Goal: Book appointment/travel/reservation

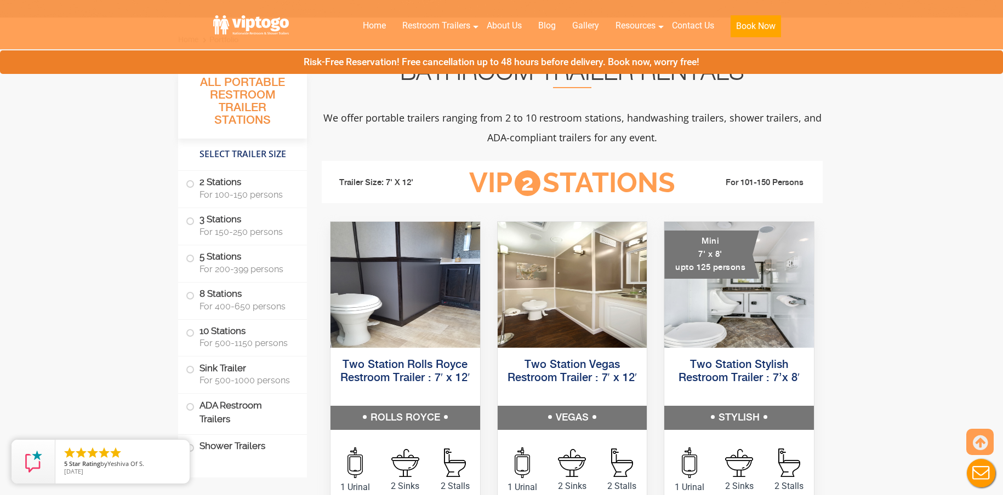
scroll to position [383, 0]
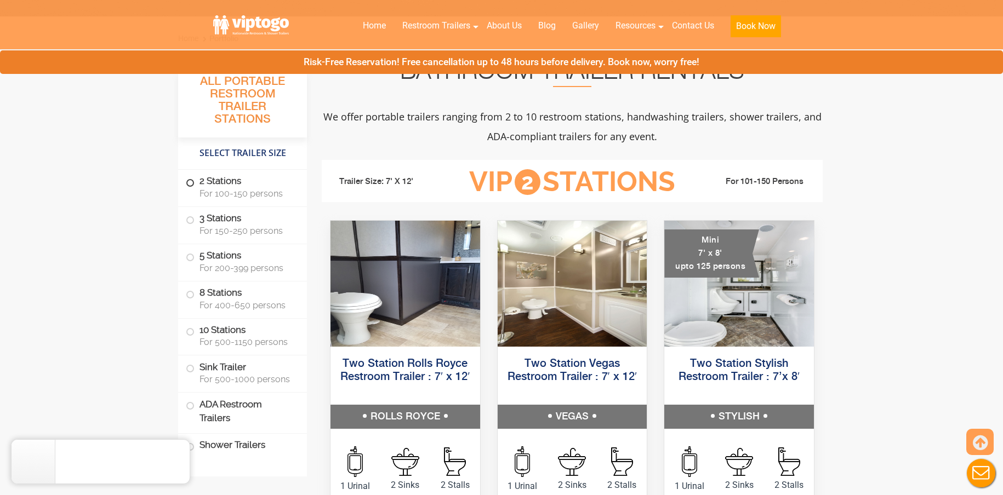
click at [190, 183] on span at bounding box center [190, 183] width 4 height 4
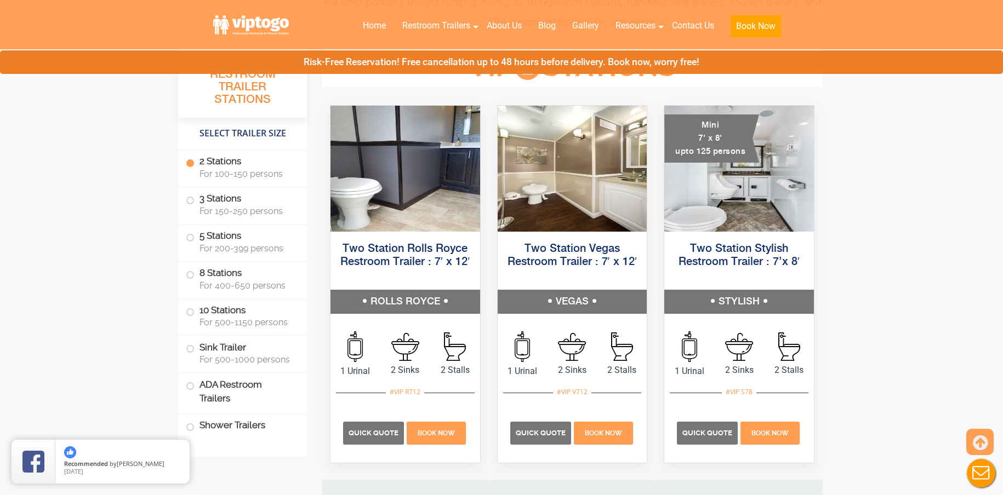
scroll to position [499, 0]
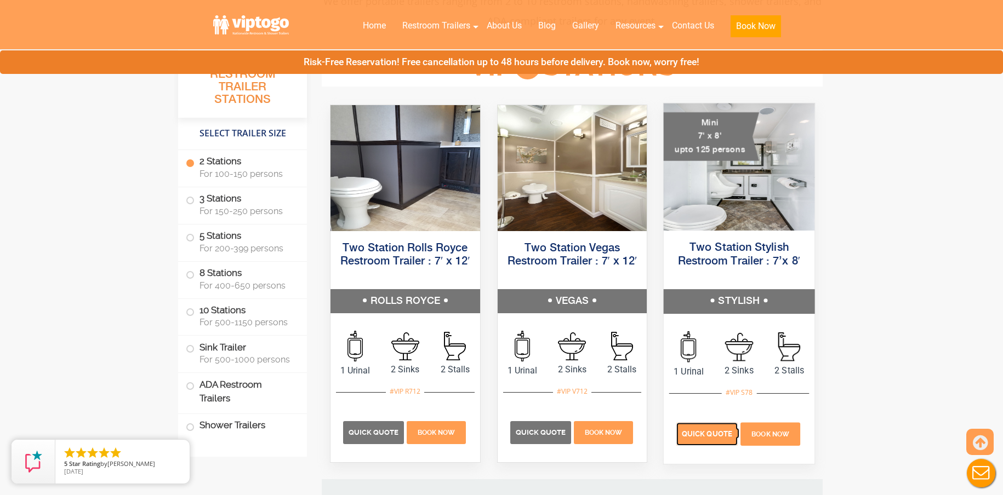
click at [695, 433] on span "Quick Quote" at bounding box center [706, 434] width 50 height 8
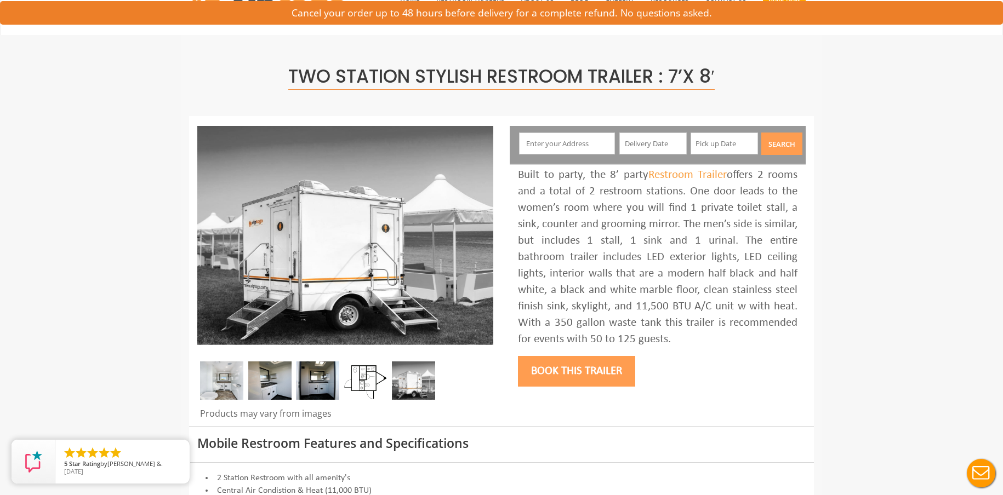
scroll to position [55, 0]
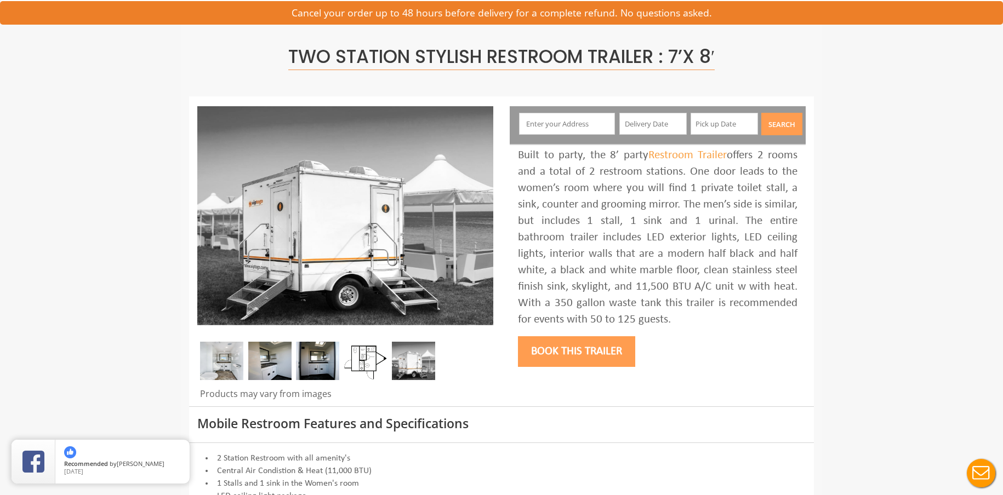
click at [580, 122] on input "text" at bounding box center [567, 124] width 96 height 22
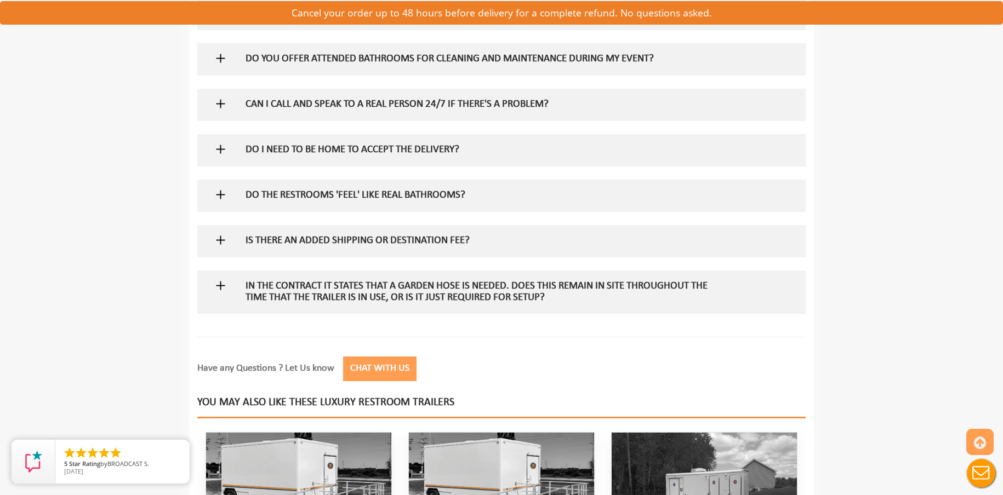
scroll to position [931, 0]
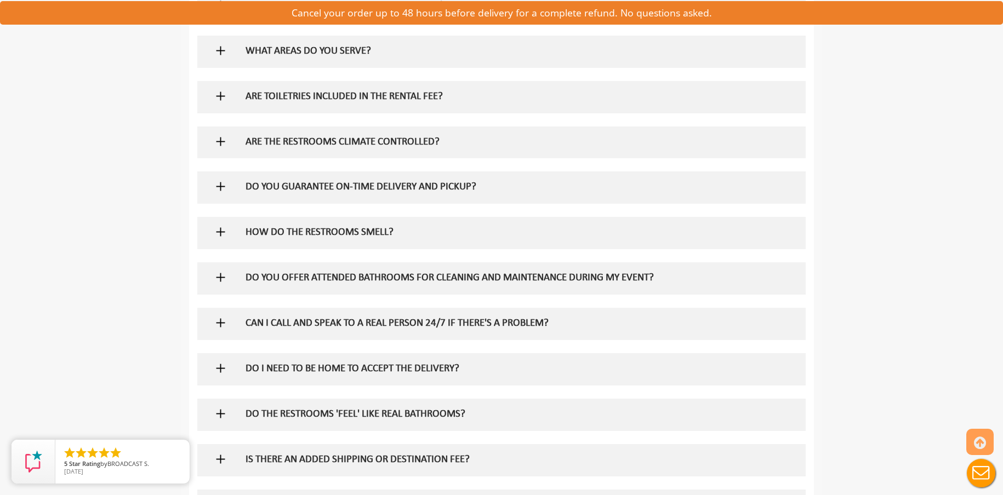
click at [226, 98] on img at bounding box center [221, 96] width 14 height 14
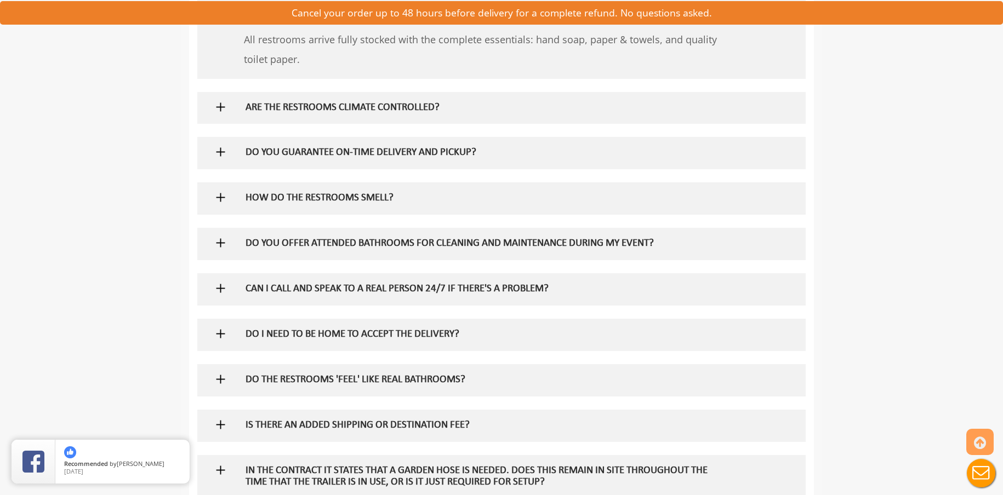
scroll to position [1041, 0]
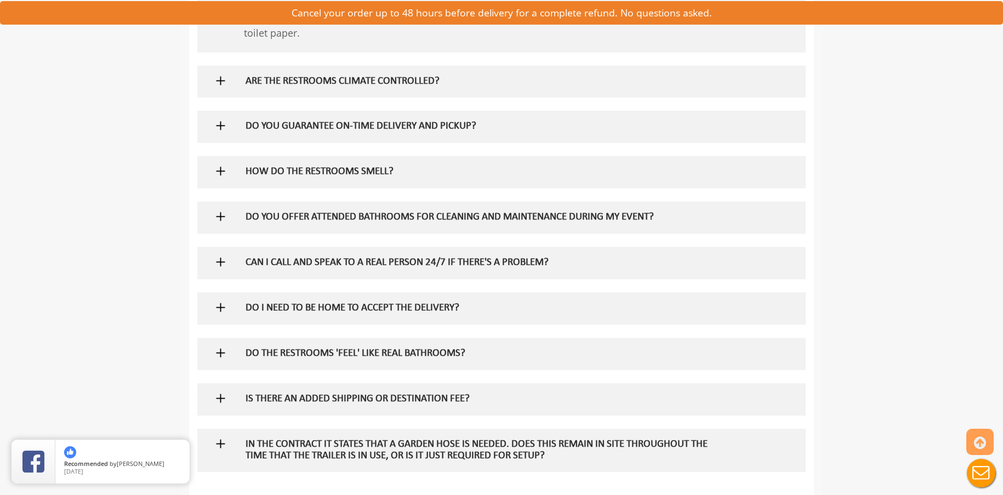
click at [228, 69] on div at bounding box center [501, 82] width 592 height 32
click at [236, 78] on div at bounding box center [501, 82] width 592 height 32
click at [221, 82] on img at bounding box center [221, 81] width 14 height 14
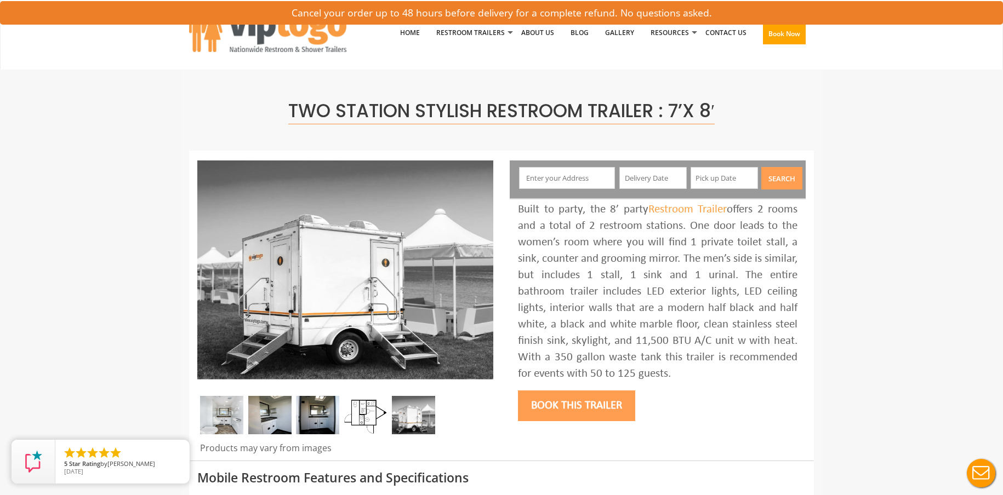
scroll to position [0, 0]
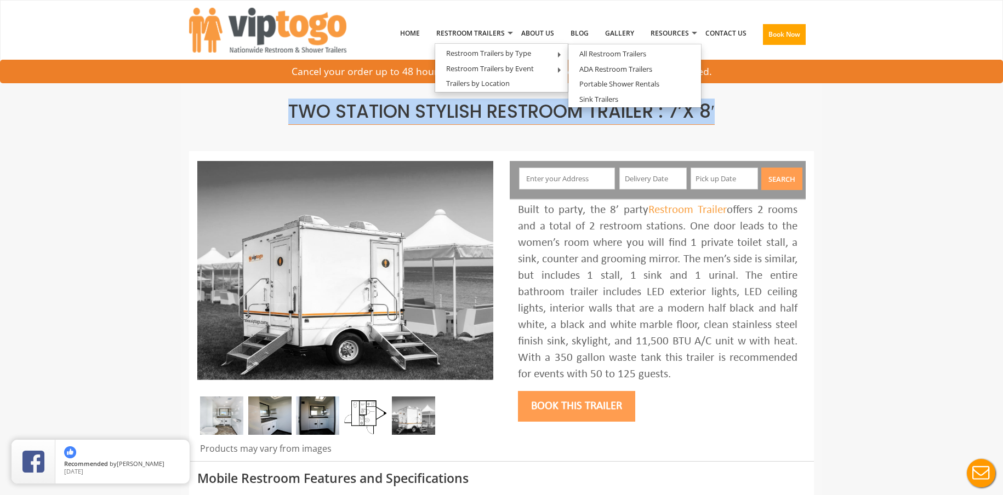
drag, startPoint x: 260, startPoint y: 111, endPoint x: 732, endPoint y: 118, distance: 472.3
click at [732, 118] on h1 "Two Station Stylish Restroom Trailer : 7’x 8′" at bounding box center [501, 112] width 608 height 20
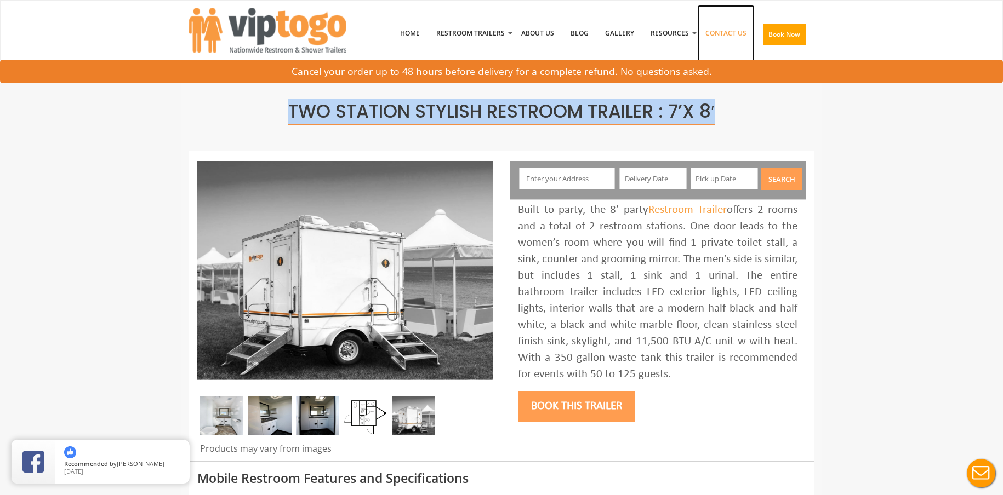
drag, startPoint x: 584, startPoint y: 114, endPoint x: 720, endPoint y: 31, distance: 159.8
click at [720, 31] on link "Contact Us" at bounding box center [726, 33] width 58 height 57
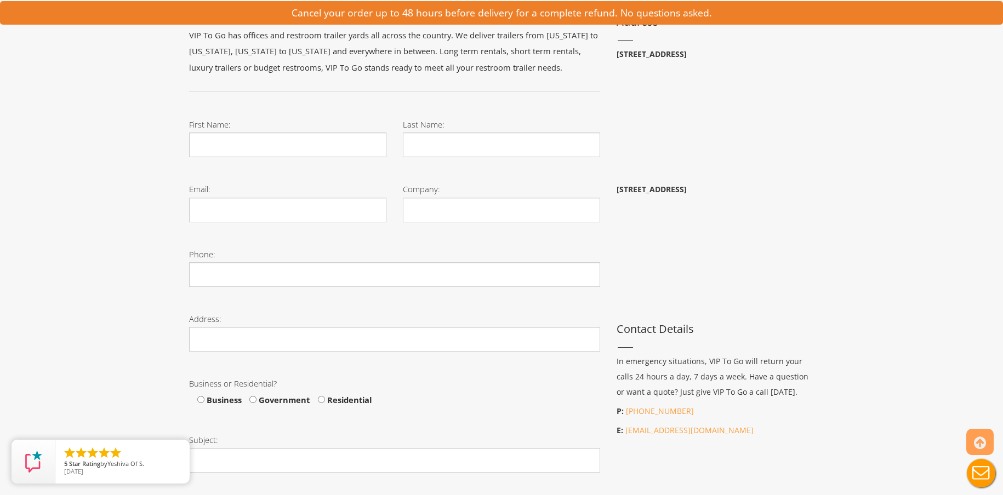
scroll to position [164, 0]
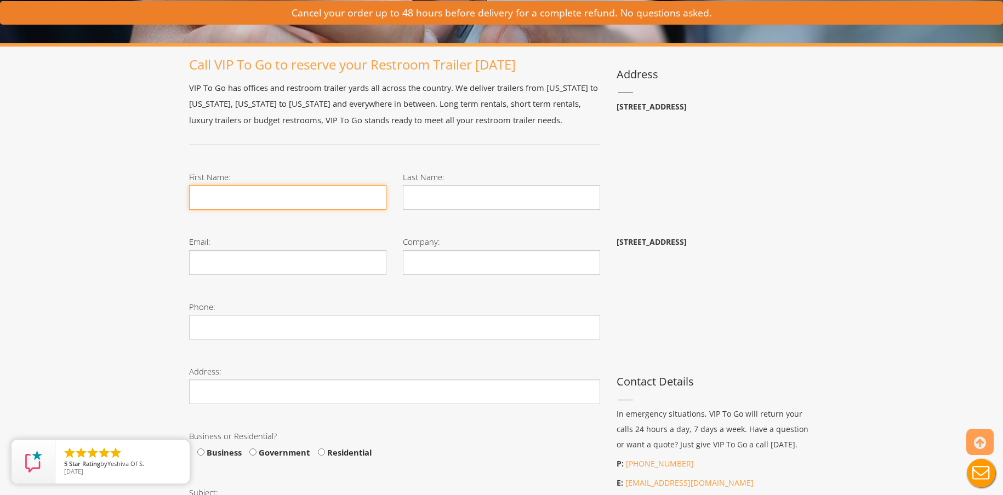
click at [241, 190] on input "First Name:" at bounding box center [287, 197] width 197 height 25
type input "[PERSON_NAME]"
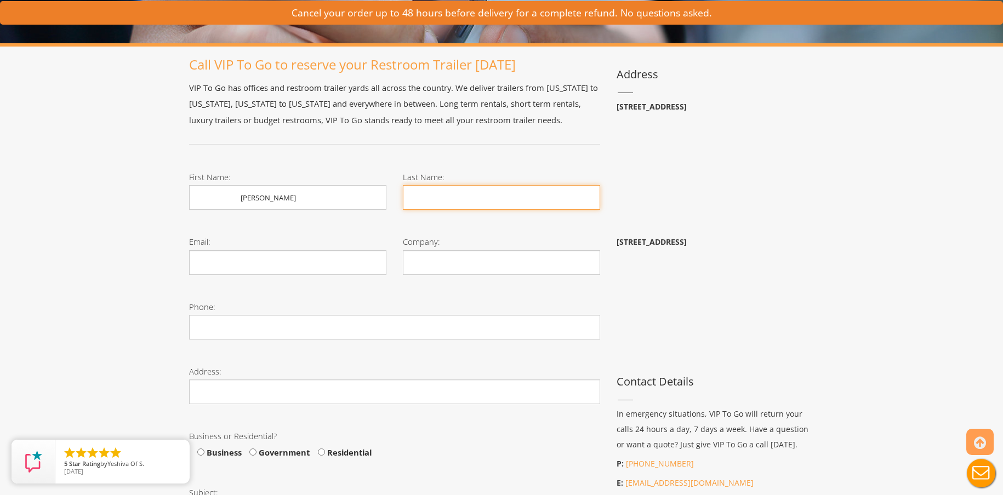
type input "r"
type input "Ryab"
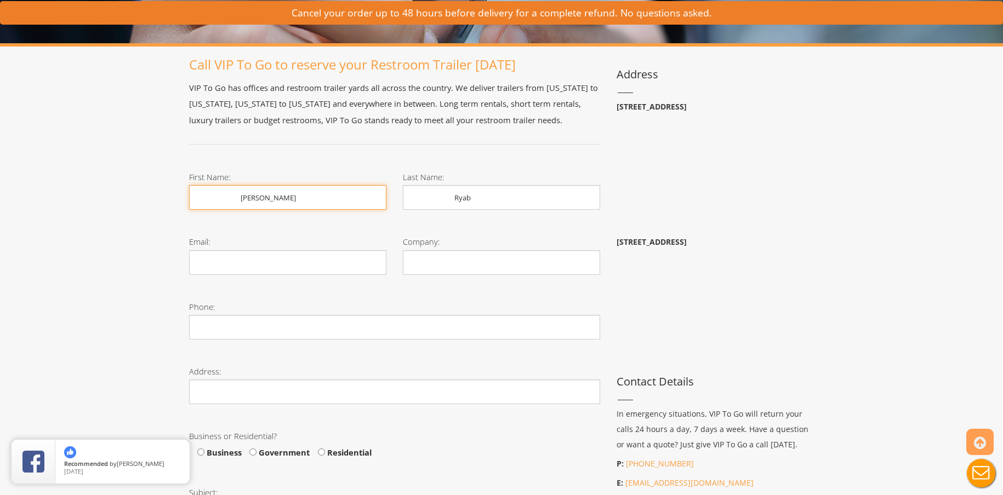
drag, startPoint x: 260, startPoint y: 197, endPoint x: 123, endPoint y: 206, distance: 137.2
click at [139, 203] on div "Toggle navigation VIPTOGO Home Restroom Trailers Restroom Trailers by Type All …" at bounding box center [501, 427] width 1003 height 1183
type input "Jennifer"
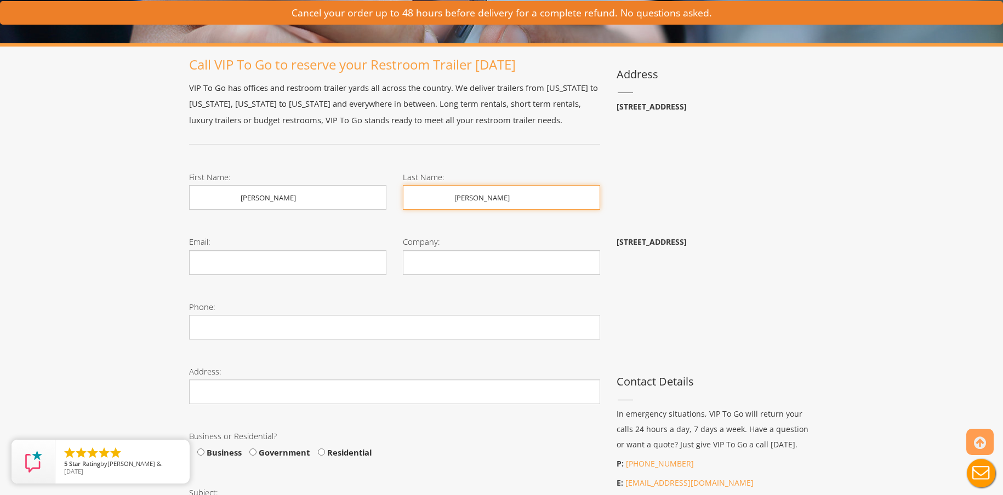
type input "Ryan"
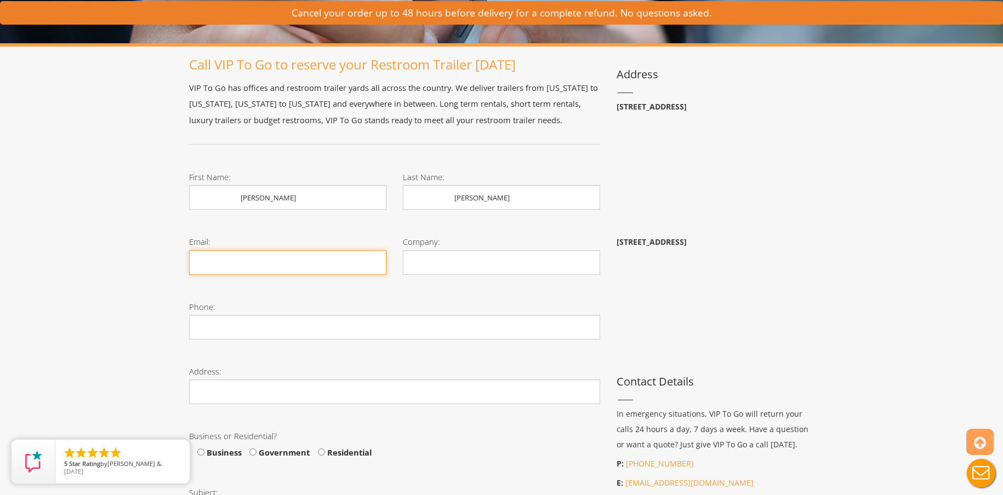
click at [247, 267] on input "Email:" at bounding box center [287, 262] width 197 height 25
type input "j"
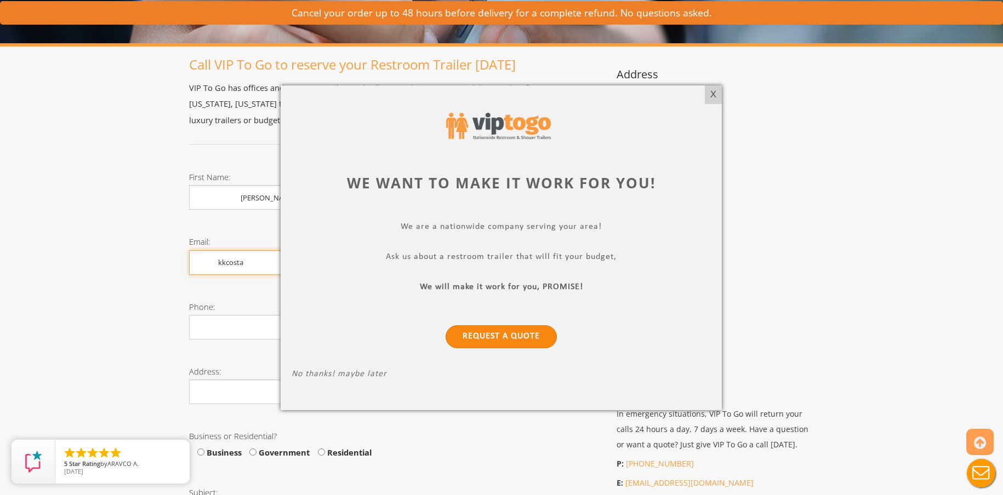
type input "kkcosta"
click at [494, 333] on link "Request a Quote" at bounding box center [501, 336] width 111 height 23
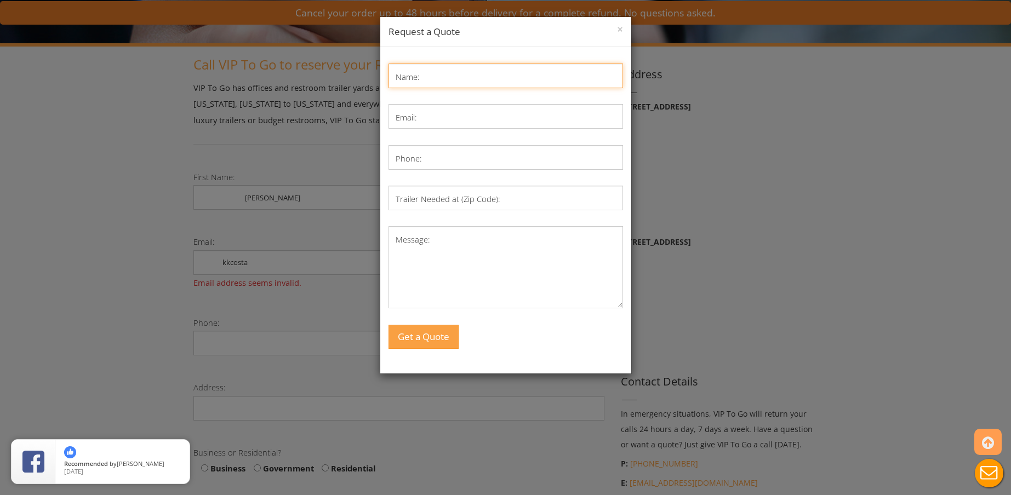
click at [415, 70] on input "Name:" at bounding box center [505, 76] width 234 height 25
type input "Jennifer Ryan"
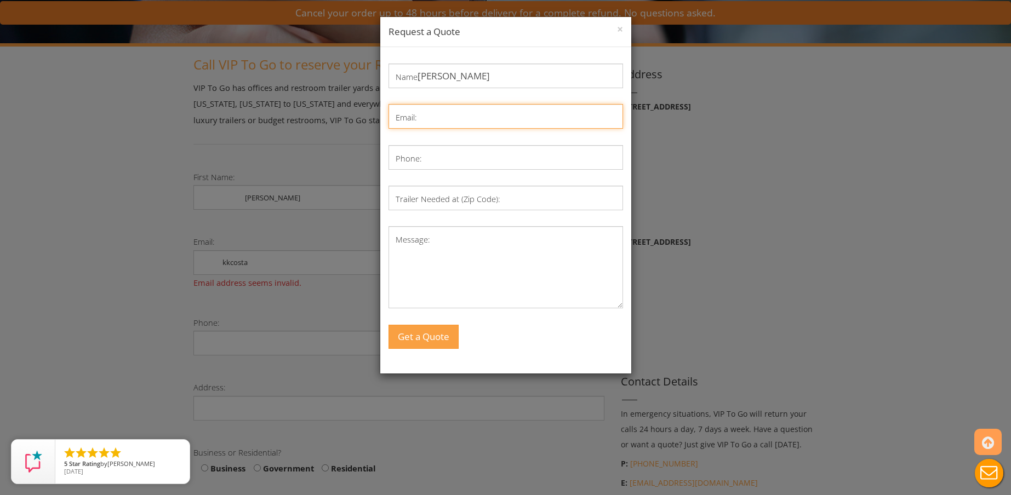
click at [453, 117] on input "Email:" at bounding box center [505, 116] width 234 height 25
type input "kkcostawedding922@gmail..com"
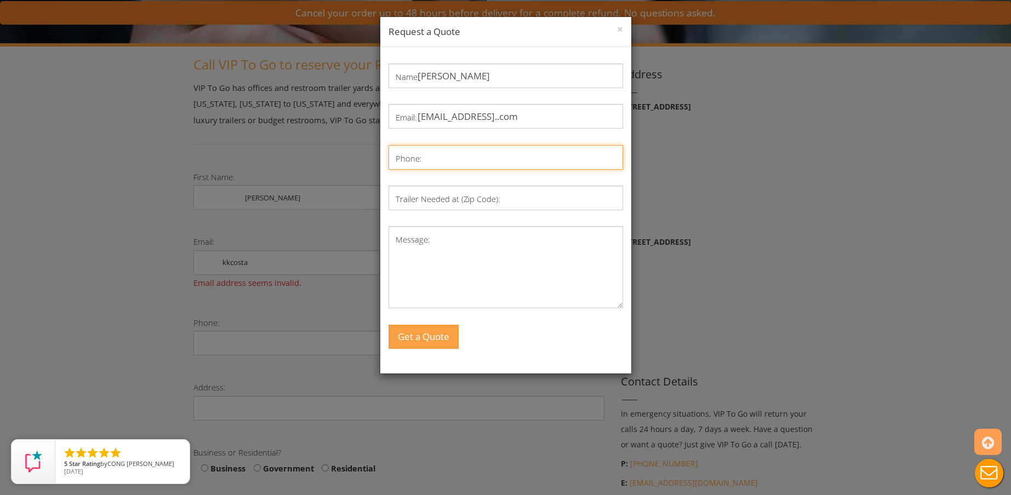
click at [433, 163] on input "Phone:" at bounding box center [505, 157] width 234 height 25
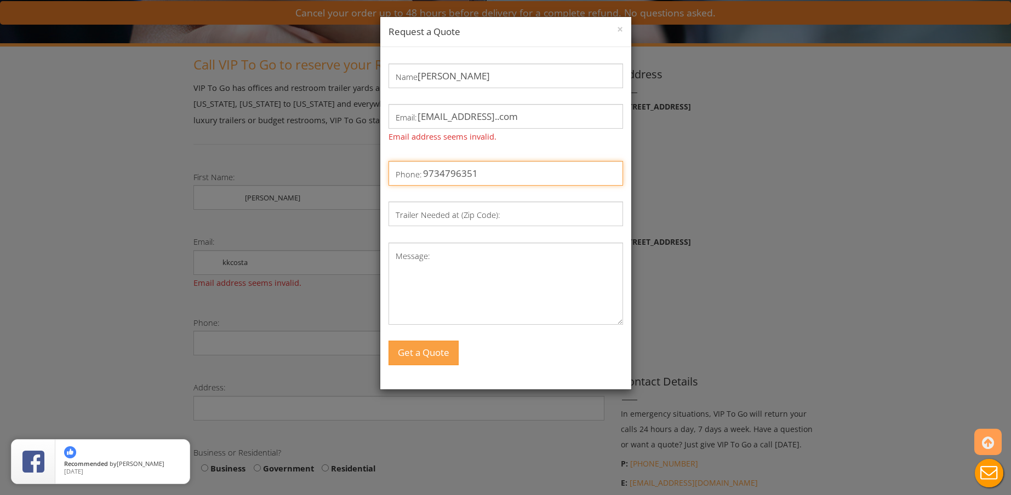
type input "9734796351"
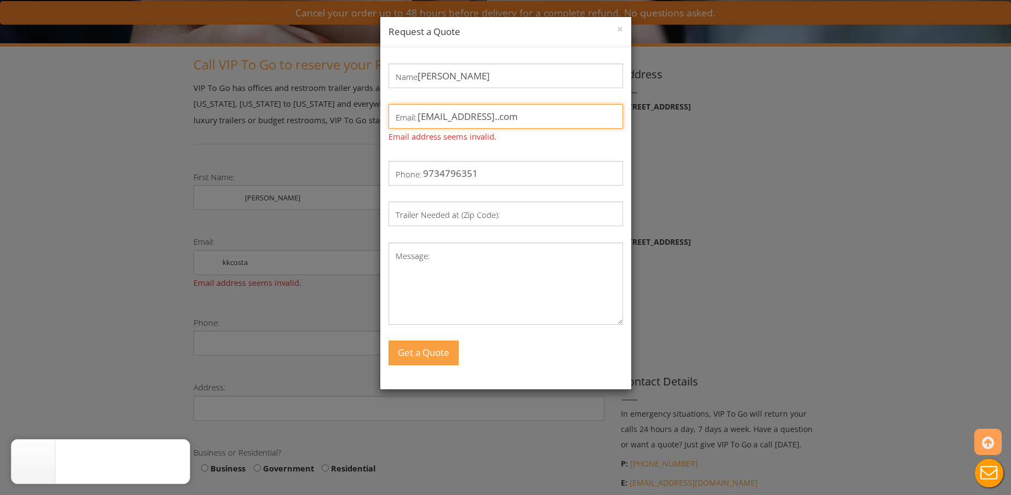
click at [537, 117] on input "kkcostawedding922@gmail..com" at bounding box center [505, 116] width 234 height 25
type input "kkcostawedding922@gmail.com"
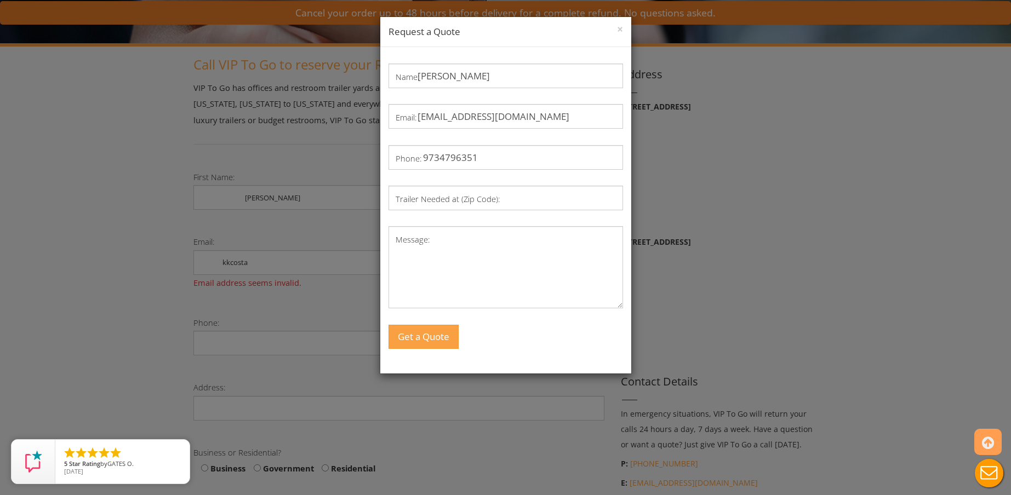
click at [469, 214] on div "Name: Jennifer Ryan Email: kkcostawedding922@gmail.com Phone: 9734796351 Traile…" at bounding box center [505, 206] width 234 height 285
click at [446, 198] on label "Trailer Needed at (Zip Code):" at bounding box center [448, 199] width 105 height 16
click at [446, 198] on input "Trailer Needed at (Zip Code):" at bounding box center [505, 198] width 234 height 25
click at [438, 194] on label "Trailer Needed at (Zip Code):" at bounding box center [448, 199] width 105 height 16
click at [438, 194] on input "Trailer Needed at (Zip Code):" at bounding box center [505, 198] width 234 height 25
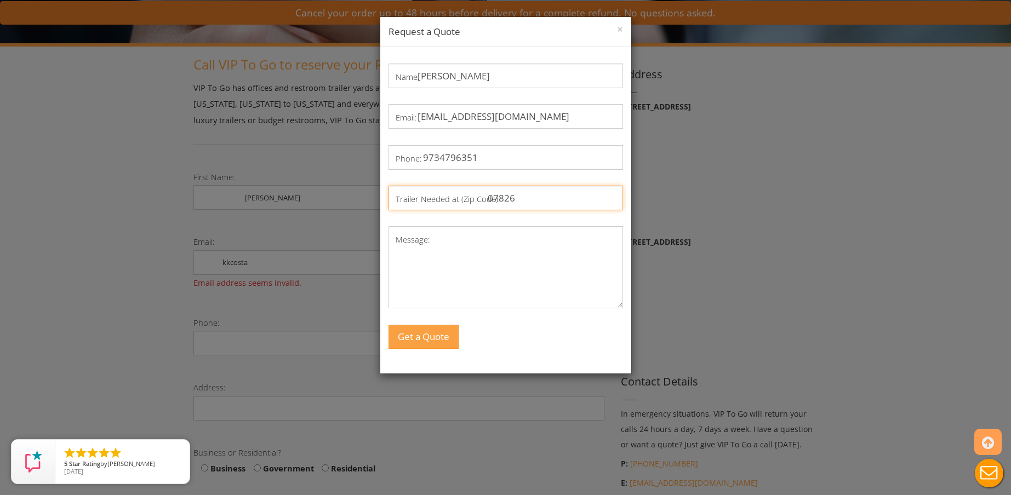
type input "07826"
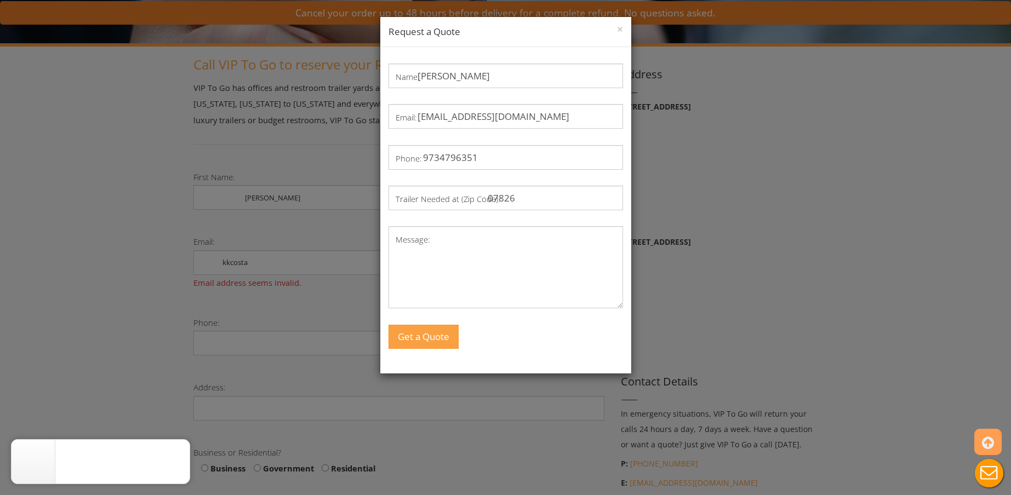
click at [470, 219] on div "Name: Jennifer Ryan Email: kkcostawedding922@gmail.com Phone: 9734796351 Traile…" at bounding box center [505, 206] width 234 height 285
click at [441, 249] on textarea "Message:" at bounding box center [505, 267] width 234 height 82
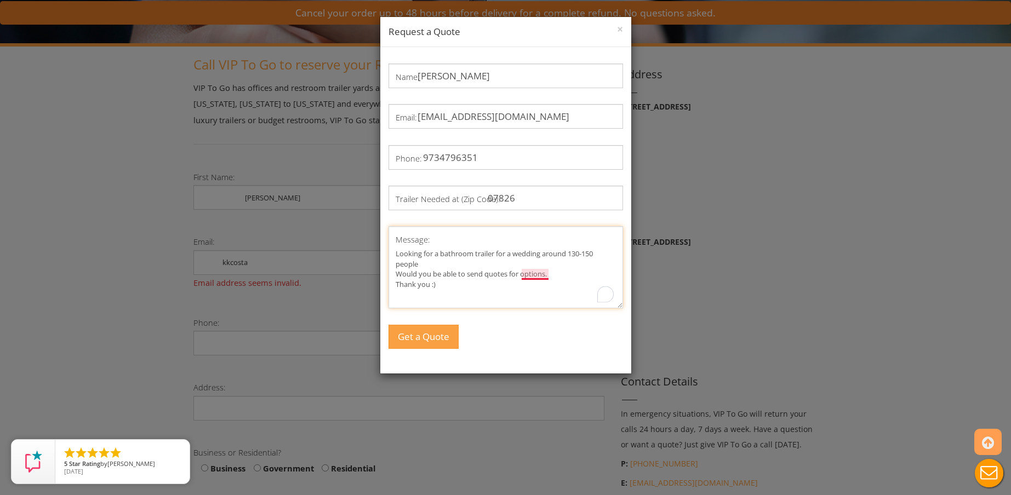
click at [533, 273] on textarea "Looking for a bathroom trailer for a wedding around 130-150 people Would you be…" at bounding box center [505, 267] width 234 height 82
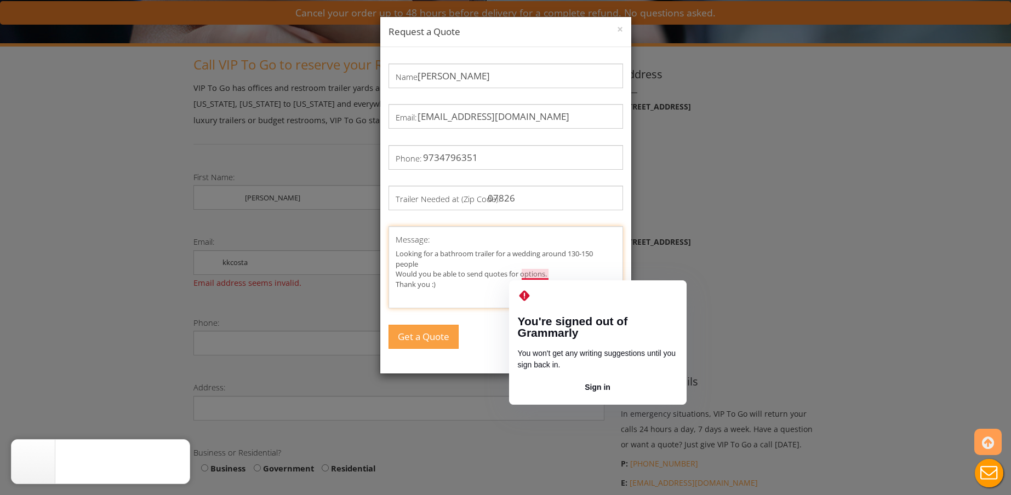
click at [502, 294] on textarea "Looking for a bathroom trailer for a wedding around 130-150 people Would you be…" at bounding box center [505, 267] width 234 height 82
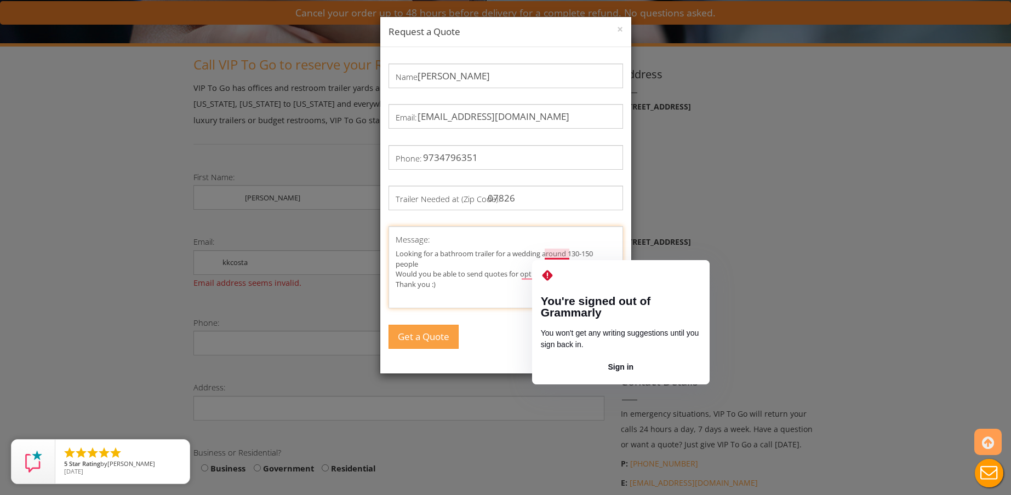
click at [461, 289] on textarea "Looking for a bathroom trailer for a wedding around 130-150 people Would you be…" at bounding box center [505, 267] width 234 height 82
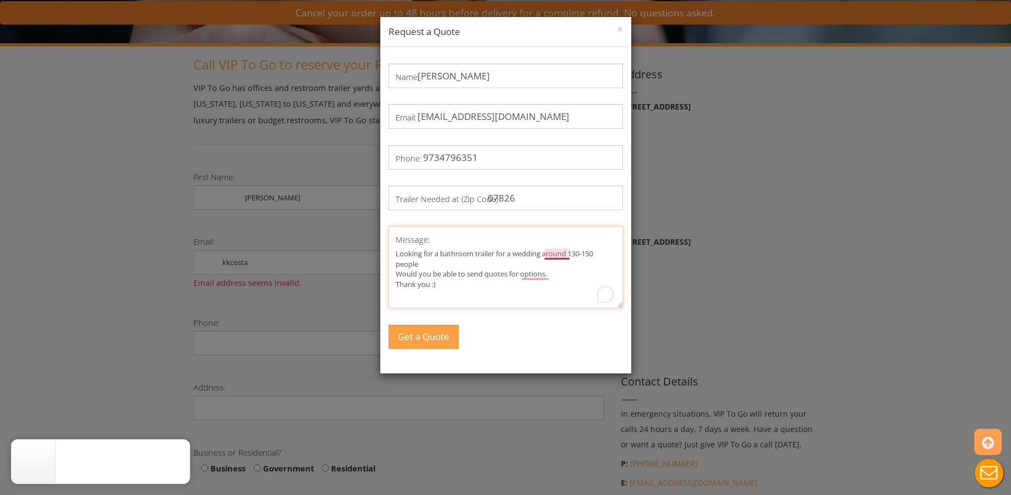
click at [541, 251] on textarea "Looking for a bathroom trailer for a wedding around 130-150 people Would you be…" at bounding box center [505, 267] width 234 height 82
click at [484, 296] on textarea "Looking for a bathroom trailer for a wedding for around 130-150 people Would yo…" at bounding box center [505, 267] width 234 height 82
click at [417, 215] on div "Name: Jennifer Ryan Email: kkcostawedding922@gmail.com Phone: 9734796351 Traile…" at bounding box center [505, 206] width 234 height 285
click at [416, 194] on label "Trailer Needed at (Zip Code):" at bounding box center [448, 199] width 105 height 16
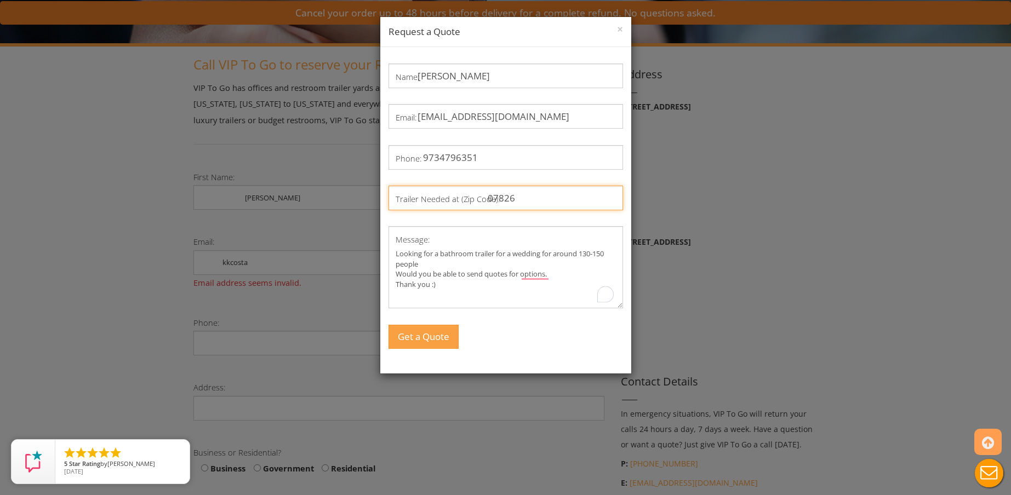
click at [416, 194] on input "07826" at bounding box center [505, 198] width 234 height 25
click at [440, 264] on textarea "Looking for a bathroom trailer for a wedding for around 130-150 people Would yo…" at bounding box center [505, 267] width 234 height 82
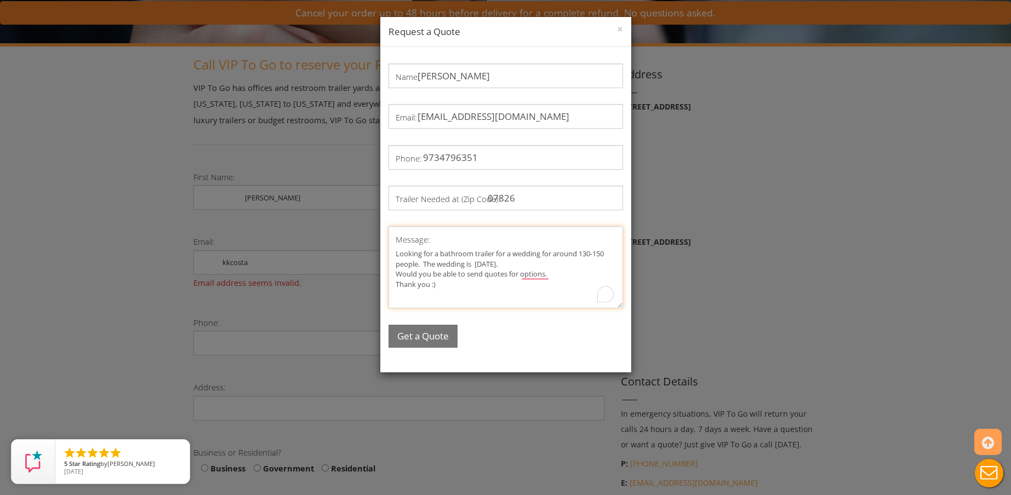
type textarea "Looking for a bathroom trailer for a wedding for around 130-150 people. The wed…"
click at [409, 342] on button "Get a Quote" at bounding box center [422, 337] width 69 height 24
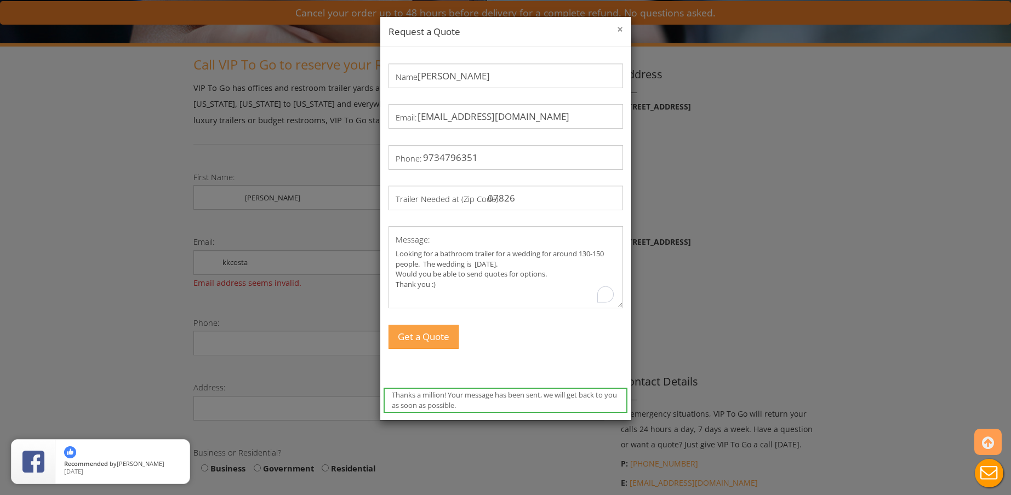
click at [617, 32] on button "×" at bounding box center [620, 29] width 6 height 11
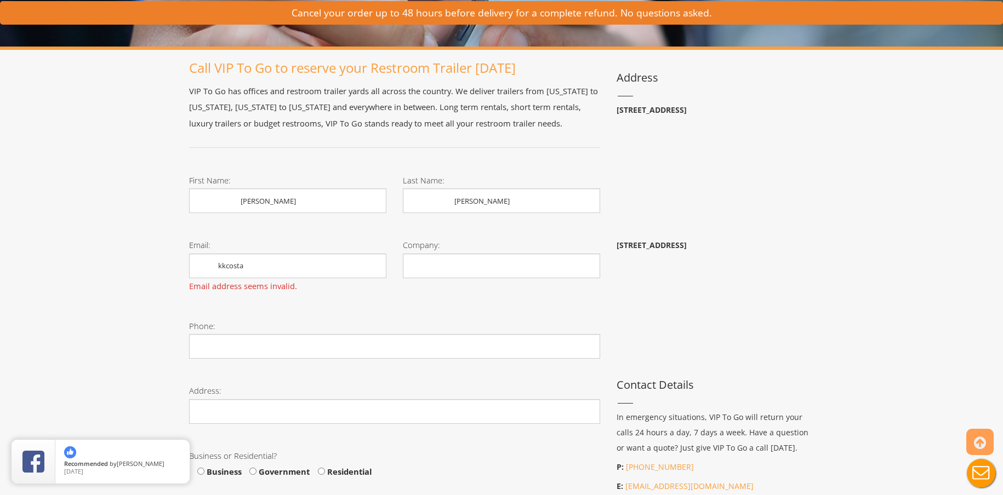
scroll to position [0, 0]
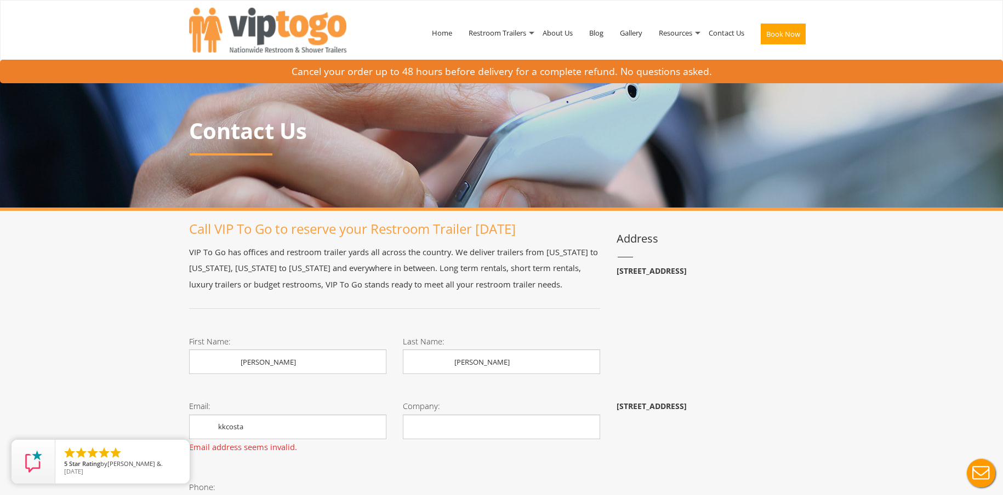
click at [84, 37] on nav "Toggle navigation VIPTOGO Home Restroom Trailers Restroom Trailers by Type All …" at bounding box center [501, 35] width 1003 height 71
